Goal: Task Accomplishment & Management: Manage account settings

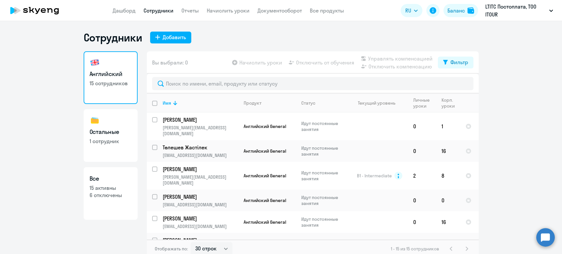
select select "30"
click at [446, 64] on button "Фильтр" at bounding box center [456, 63] width 36 height 12
click at [456, 82] on span at bounding box center [459, 84] width 11 height 7
click at [454, 84] on input "checkbox" at bounding box center [454, 84] width 0 height 0
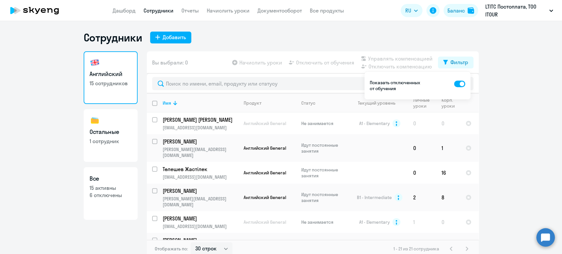
click at [456, 82] on span at bounding box center [459, 84] width 11 height 7
click at [454, 84] on input "checkbox" at bounding box center [454, 84] width 0 height 0
checkbox input "false"
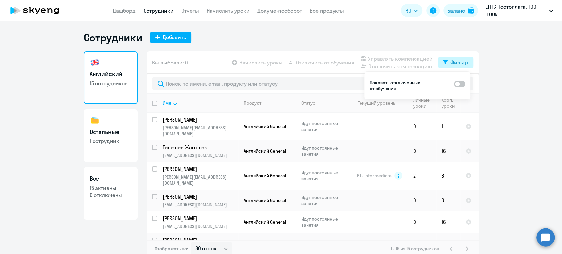
click at [455, 63] on div "Фильтр" at bounding box center [459, 62] width 18 height 8
click at [509, 75] on ng-component "Сотрудники Добавить Английский 15 сотрудников Остальные 1 сотрудник Все 15 акти…" at bounding box center [281, 144] width 562 height 227
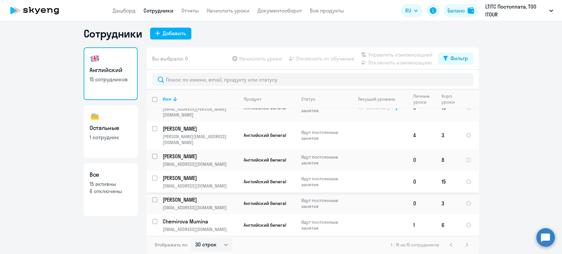
scroll to position [172, 0]
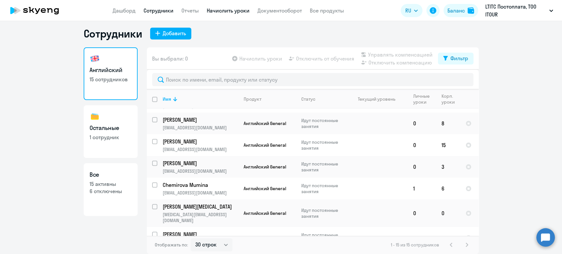
click at [242, 10] on link "Начислить уроки" at bounding box center [228, 10] width 43 height 7
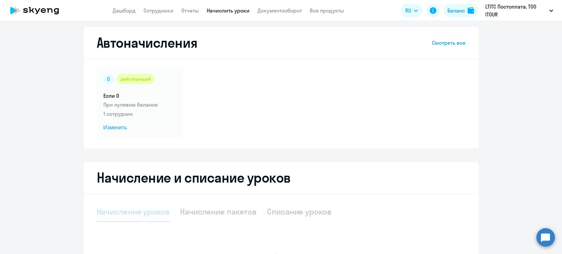
select select "10"
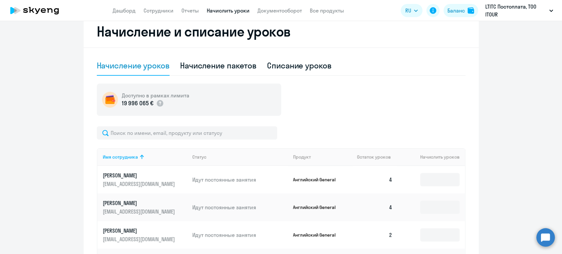
scroll to position [260, 0]
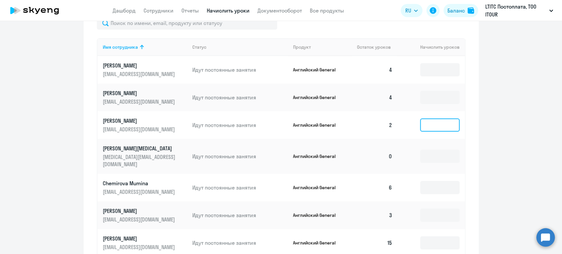
click at [447, 122] on input at bounding box center [440, 125] width 40 height 13
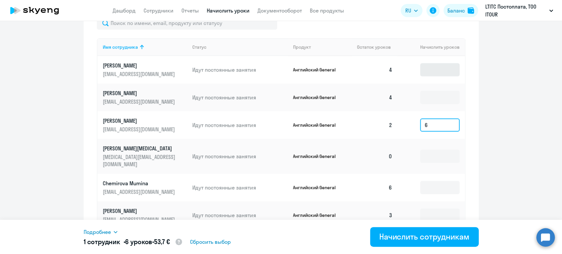
type input "6"
click at [437, 72] on input at bounding box center [440, 69] width 40 height 13
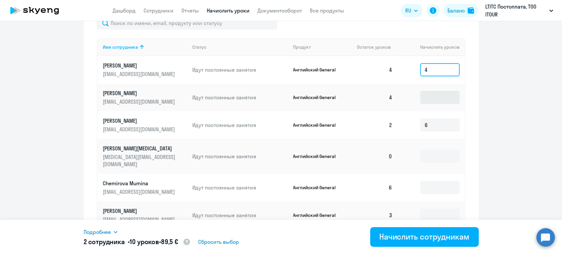
type input "4"
click at [437, 98] on input at bounding box center [440, 97] width 40 height 13
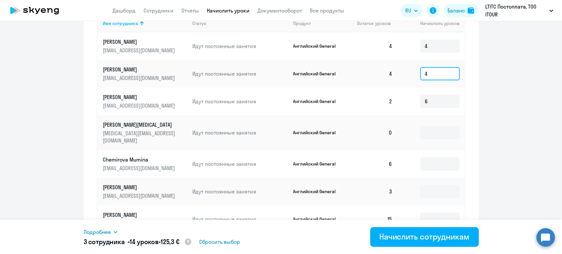
scroll to position [297, 0]
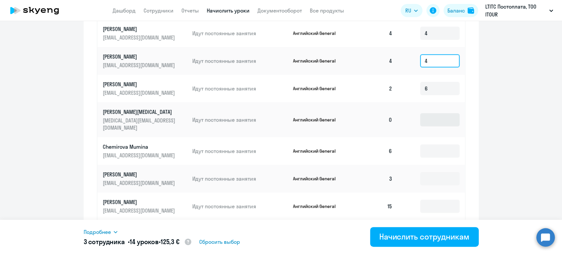
type input "4"
click at [431, 116] on input at bounding box center [440, 119] width 40 height 13
click at [416, 118] on td "8" at bounding box center [430, 119] width 67 height 35
type input "12"
click at [436, 145] on input at bounding box center [440, 151] width 40 height 13
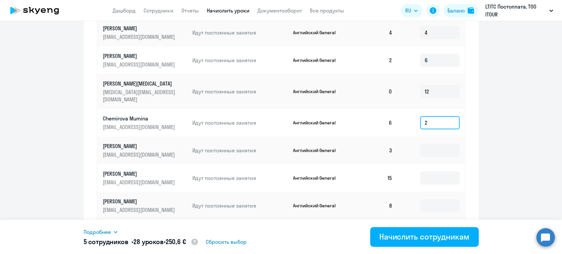
scroll to position [333, 0]
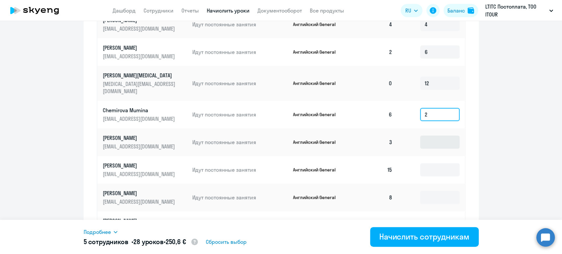
type input "2"
click at [437, 138] on input at bounding box center [440, 142] width 40 height 13
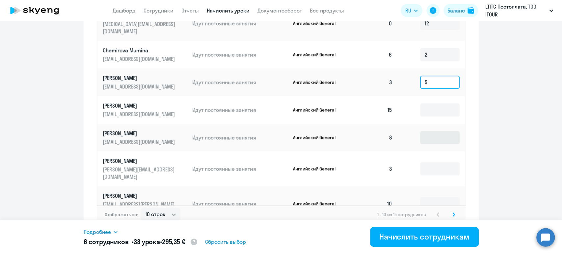
scroll to position [393, 0]
type input "5"
click at [435, 162] on input at bounding box center [440, 168] width 40 height 13
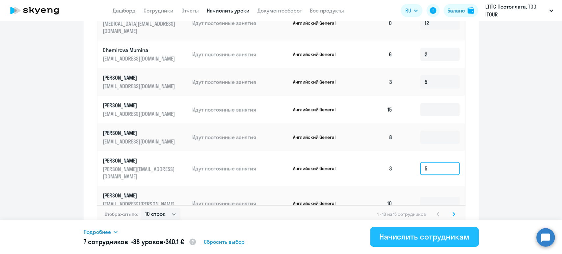
type input "5"
click at [422, 238] on div "Начислить сотрудникам" at bounding box center [424, 236] width 90 height 11
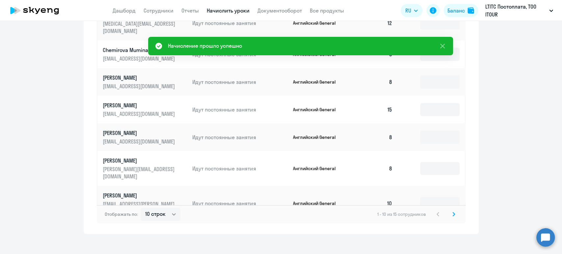
click at [452, 212] on icon at bounding box center [453, 214] width 3 height 5
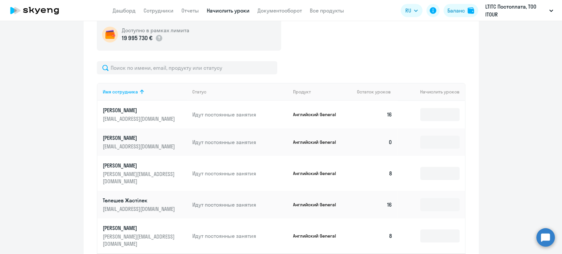
scroll to position [256, 0]
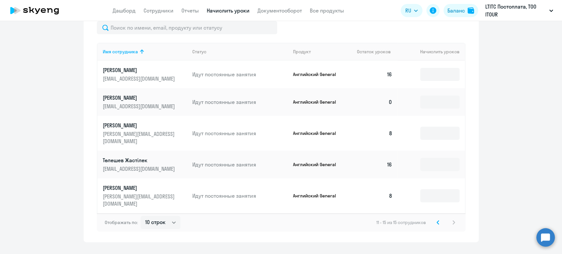
click at [437, 221] on icon at bounding box center [438, 223] width 2 height 4
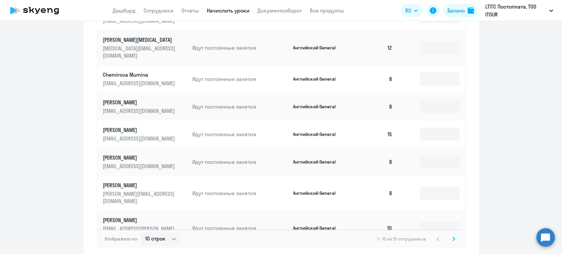
scroll to position [357, 0]
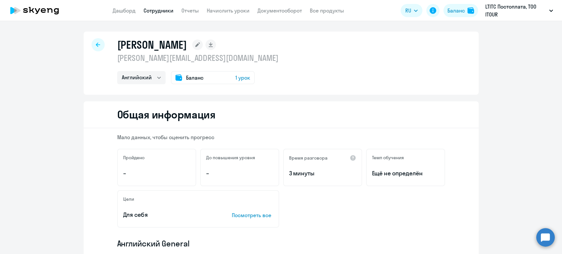
select select "english"
click at [224, 76] on div "Баланс 1 урок" at bounding box center [213, 77] width 84 height 13
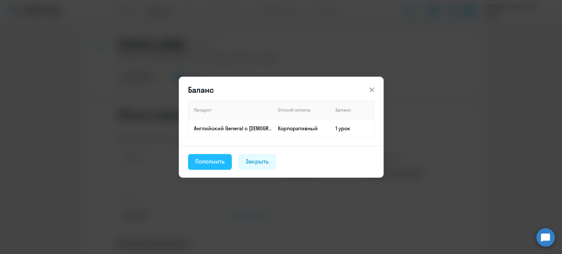
click at [222, 166] on button "Пополнить" at bounding box center [210, 162] width 44 height 16
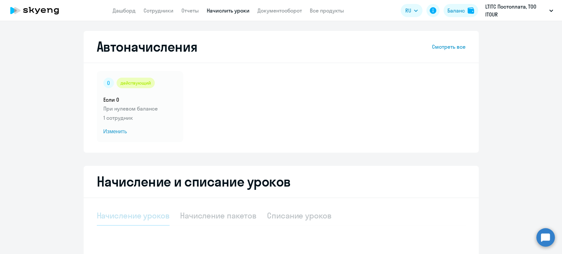
select select "10"
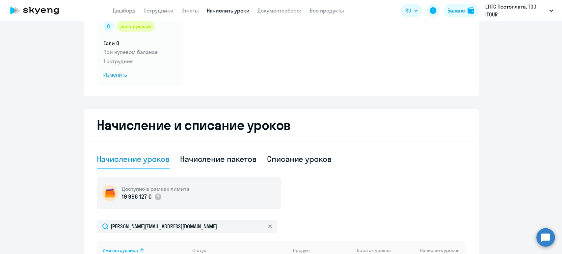
scroll to position [146, 0]
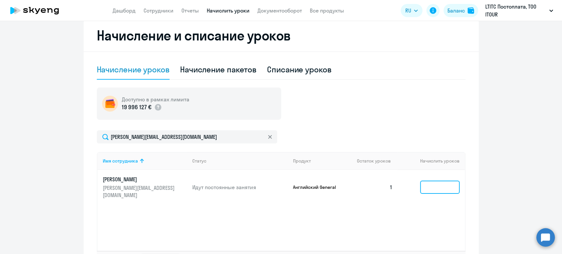
click at [431, 183] on input at bounding box center [440, 187] width 40 height 13
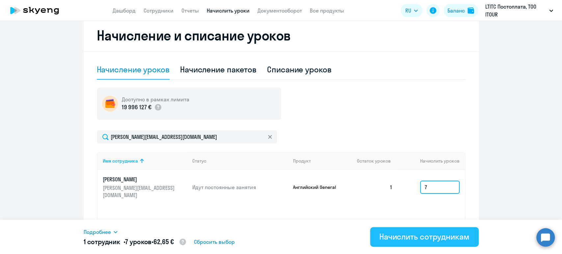
type input "7"
click at [427, 237] on div "Начислить сотрудникам" at bounding box center [424, 236] width 90 height 11
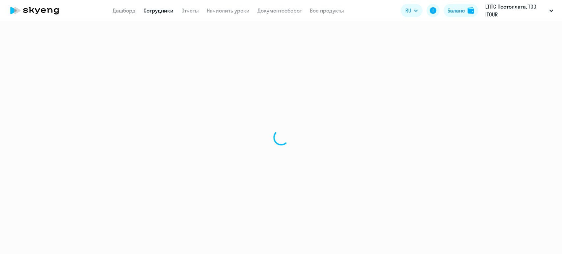
select select "english"
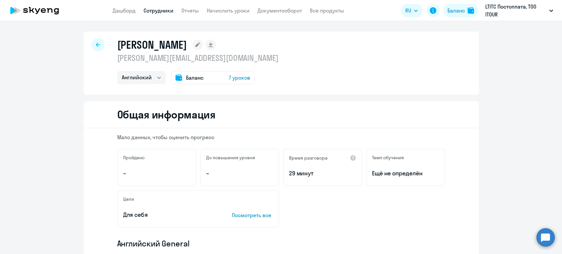
click at [153, 11] on link "Сотрудники" at bounding box center [159, 10] width 30 height 7
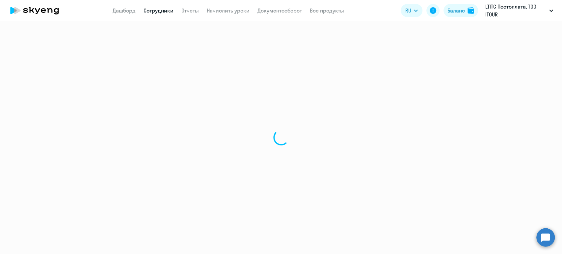
select select "30"
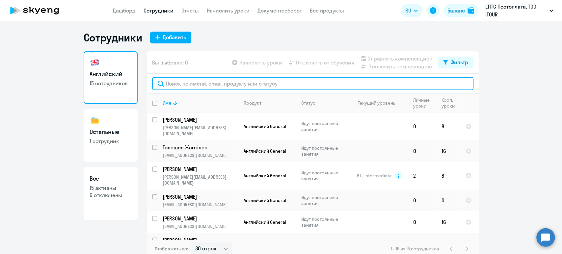
click at [192, 84] on input "text" at bounding box center [312, 83] width 321 height 13
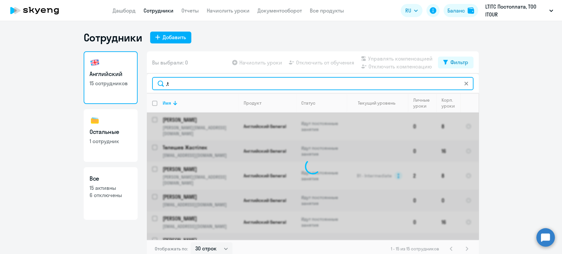
type input ","
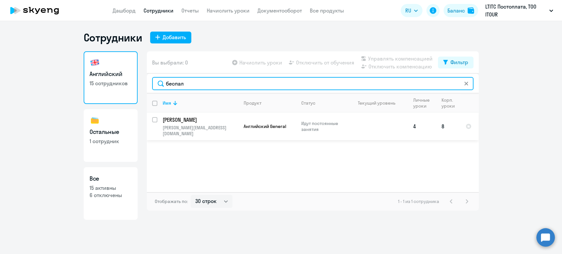
type input "беспал"
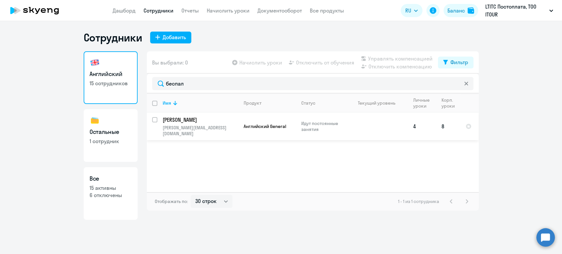
click at [200, 126] on p "[PERSON_NAME][EMAIL_ADDRESS][DOMAIN_NAME]" at bounding box center [200, 131] width 75 height 12
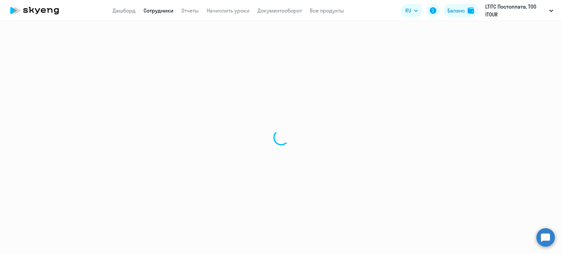
select select "english"
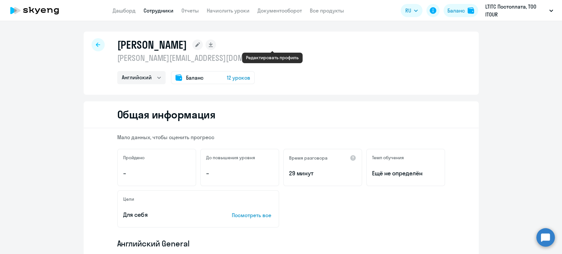
click at [203, 42] on rect at bounding box center [197, 45] width 11 height 11
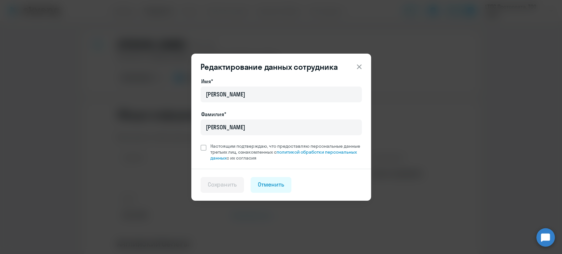
click at [358, 69] on icon at bounding box center [359, 67] width 8 height 8
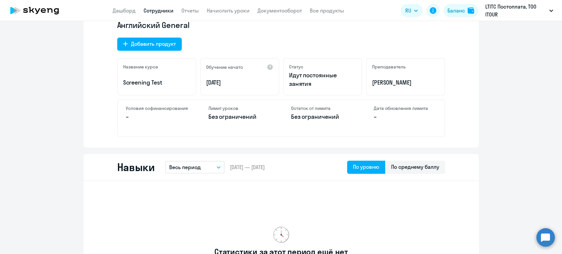
scroll to position [219, 0]
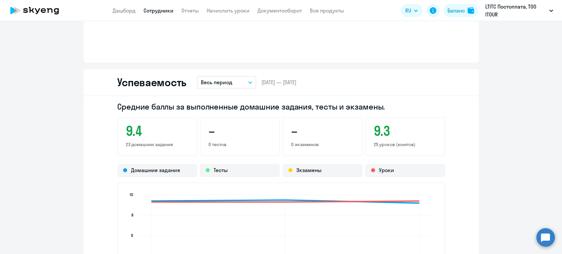
drag, startPoint x: 115, startPoint y: 163, endPoint x: 92, endPoint y: 20, distance: 145.0
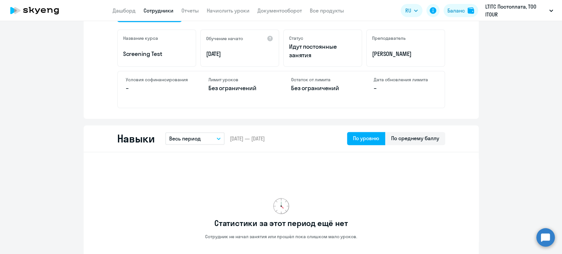
scroll to position [0, 0]
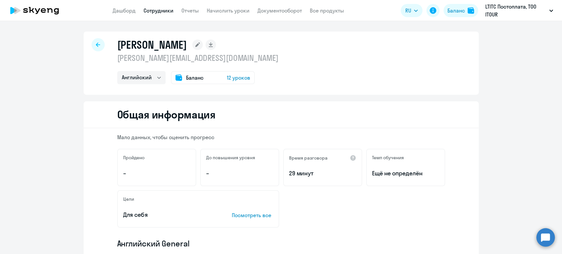
click at [167, 11] on link "Сотрудники" at bounding box center [159, 10] width 30 height 7
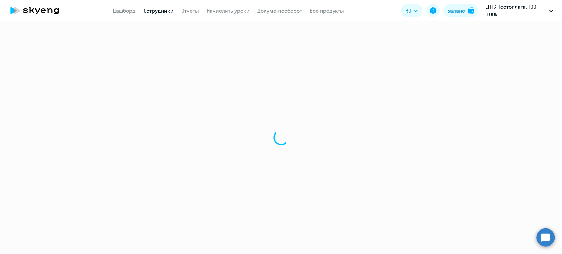
select select "30"
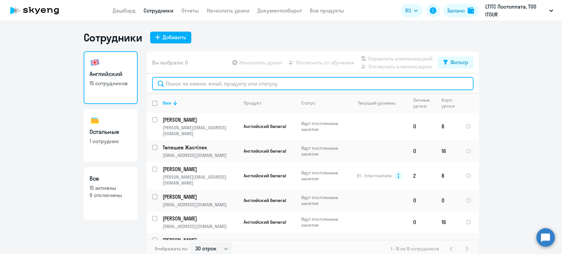
click at [211, 81] on input "text" at bounding box center [312, 83] width 321 height 13
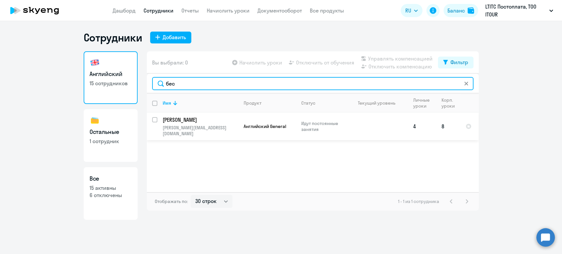
type input "бес"
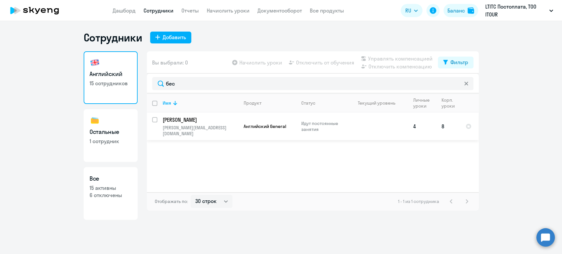
click at [156, 119] on input "select row 39489134" at bounding box center [158, 123] width 13 height 13
checkbox input "true"
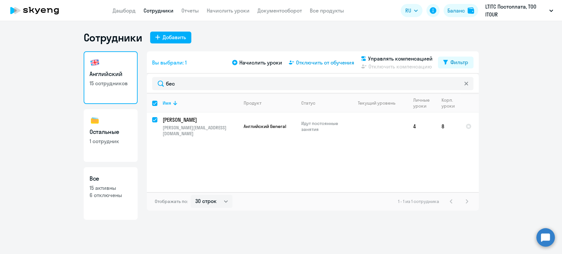
click at [312, 64] on span "Отключить от обучения" at bounding box center [325, 63] width 58 height 8
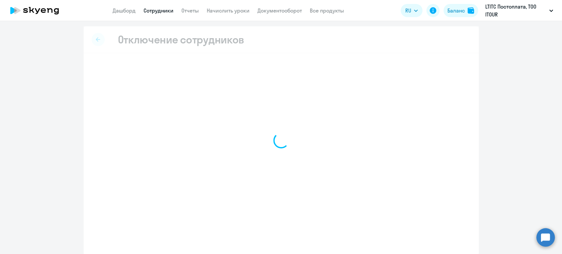
select select "all"
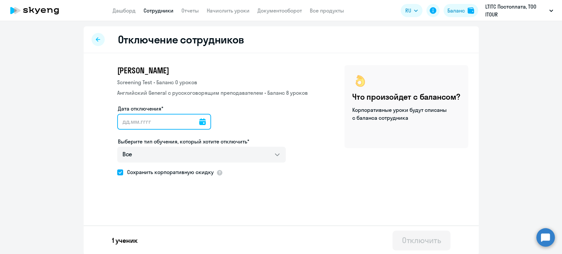
click at [171, 125] on input "Дата отключения*" at bounding box center [164, 122] width 94 height 16
type input "[DATE]"
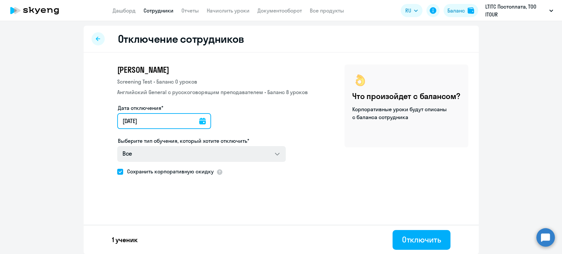
type input "[DATE]"
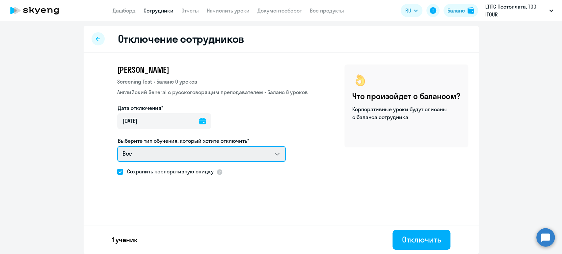
click at [175, 157] on select "Все Screening Test Английский General с [DEMOGRAPHIC_DATA] преподавателем" at bounding box center [201, 154] width 169 height 16
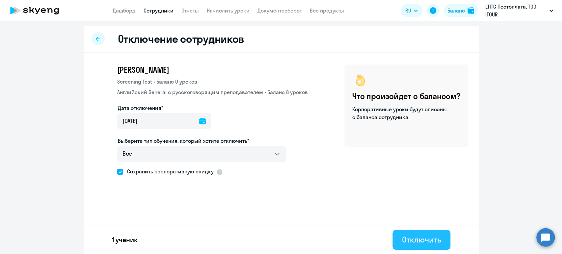
click at [393, 239] on button "Отключить" at bounding box center [421, 240] width 58 height 20
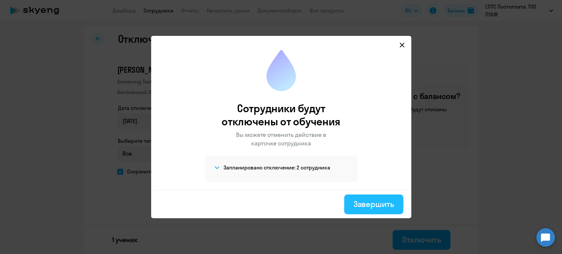
click at [371, 203] on div "Завершить" at bounding box center [373, 204] width 40 height 11
select select "30"
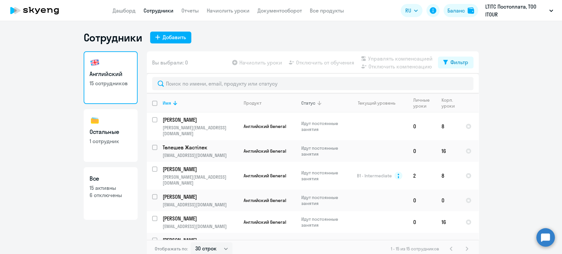
click at [317, 101] on icon at bounding box center [319, 103] width 4 height 4
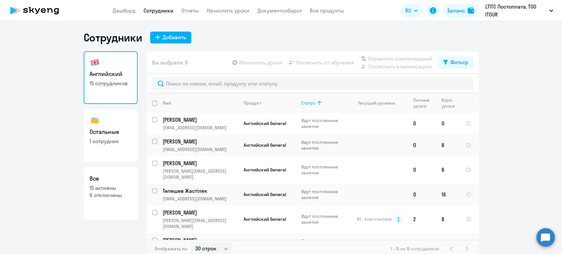
click at [315, 101] on icon at bounding box center [319, 103] width 8 height 8
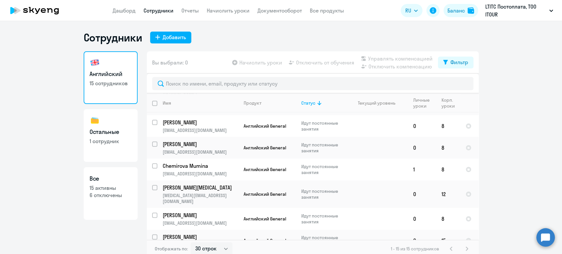
scroll to position [198, 0]
